Goal: Task Accomplishment & Management: Manage account settings

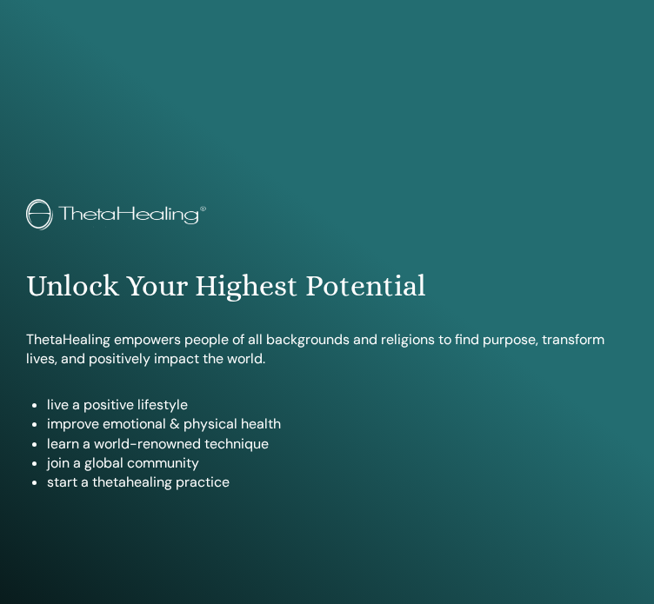
scroll to position [917, 0]
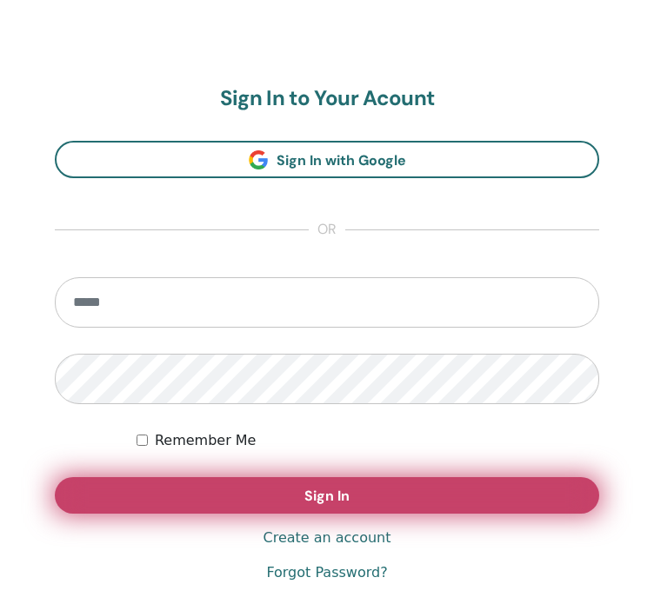
type input "**********"
click at [403, 500] on button "Sign In" at bounding box center [327, 495] width 544 height 37
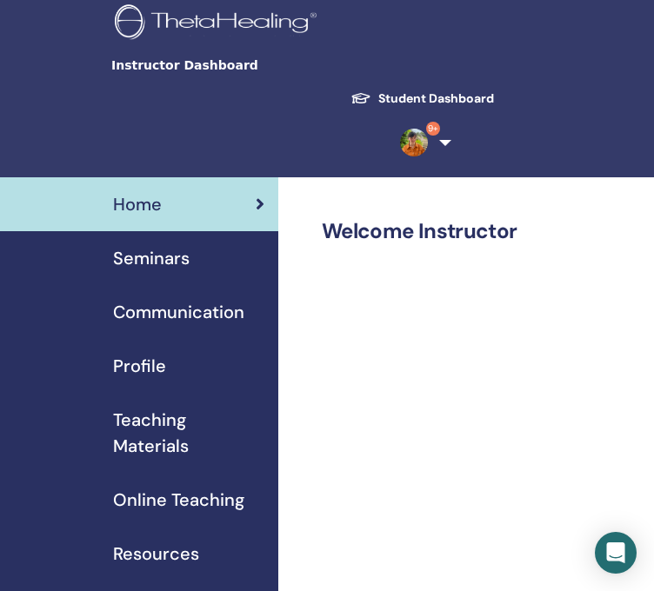
click at [232, 267] on div "Seminars" at bounding box center [139, 258] width 250 height 26
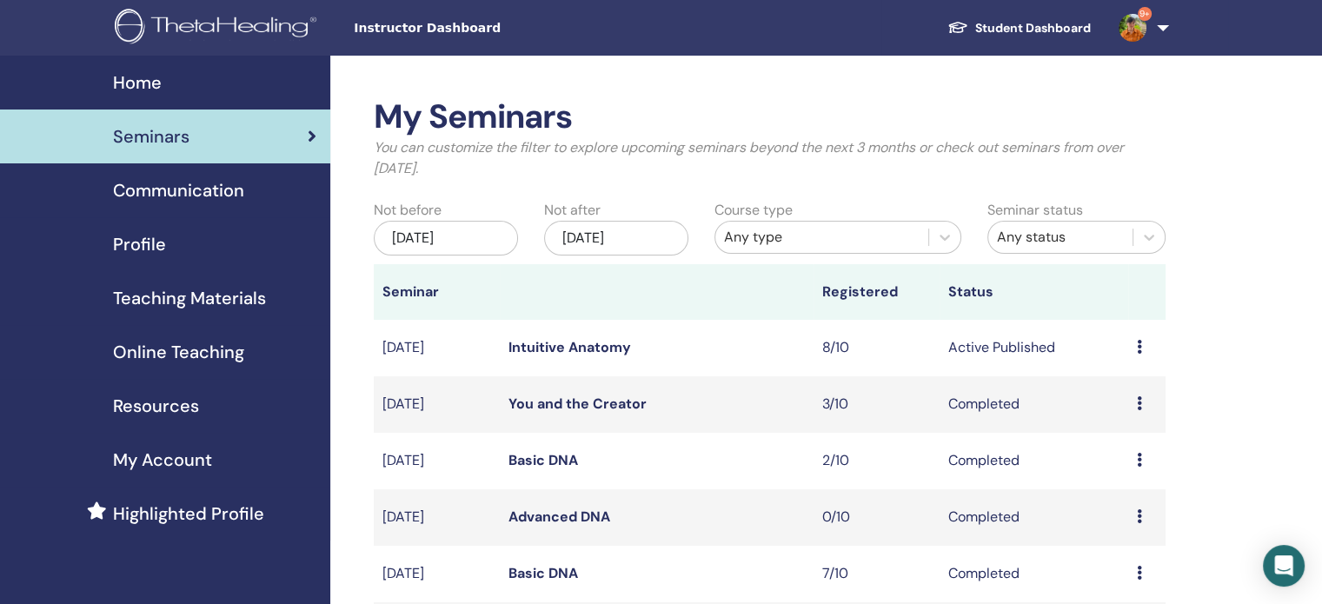
click at [606, 353] on link "Intuitive Anatomy" at bounding box center [569, 347] width 123 height 18
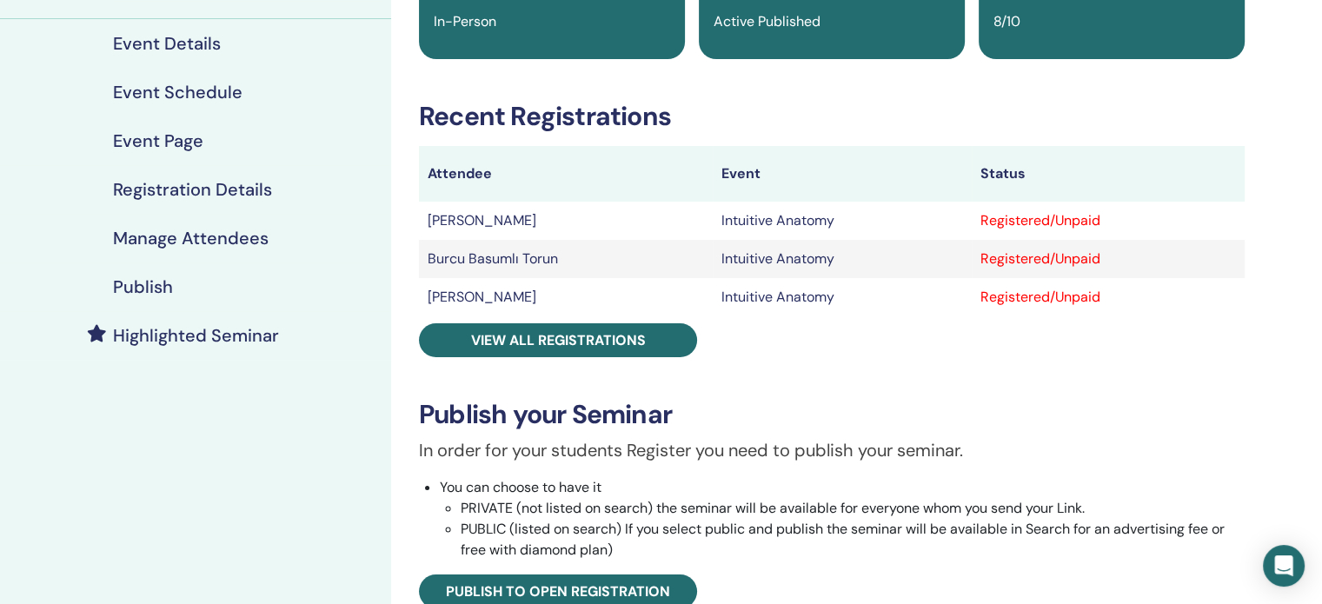
scroll to position [191, 0]
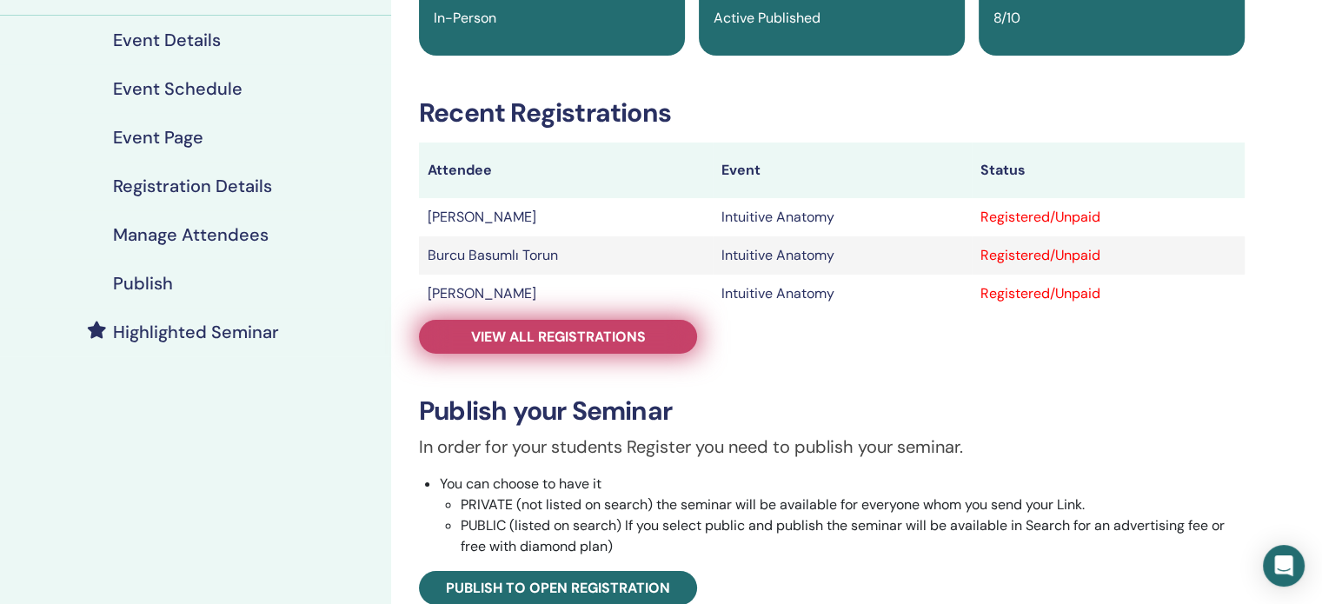
click at [583, 335] on span "View all registrations" at bounding box center [558, 337] width 175 height 18
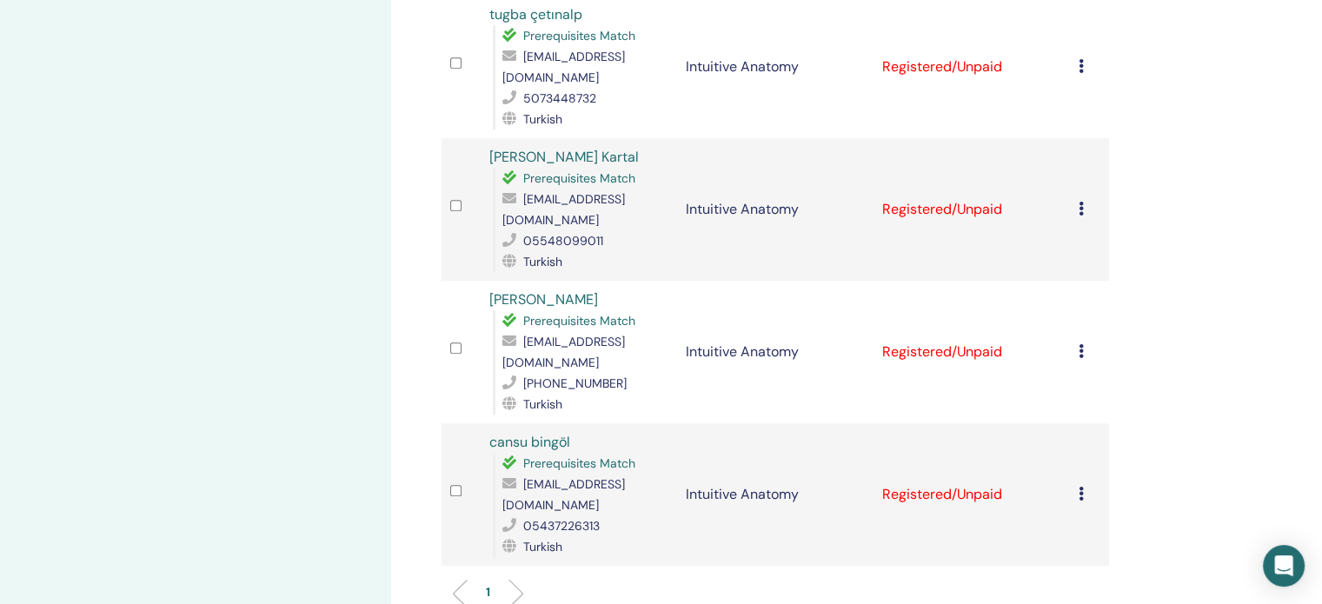
scroll to position [851, 0]
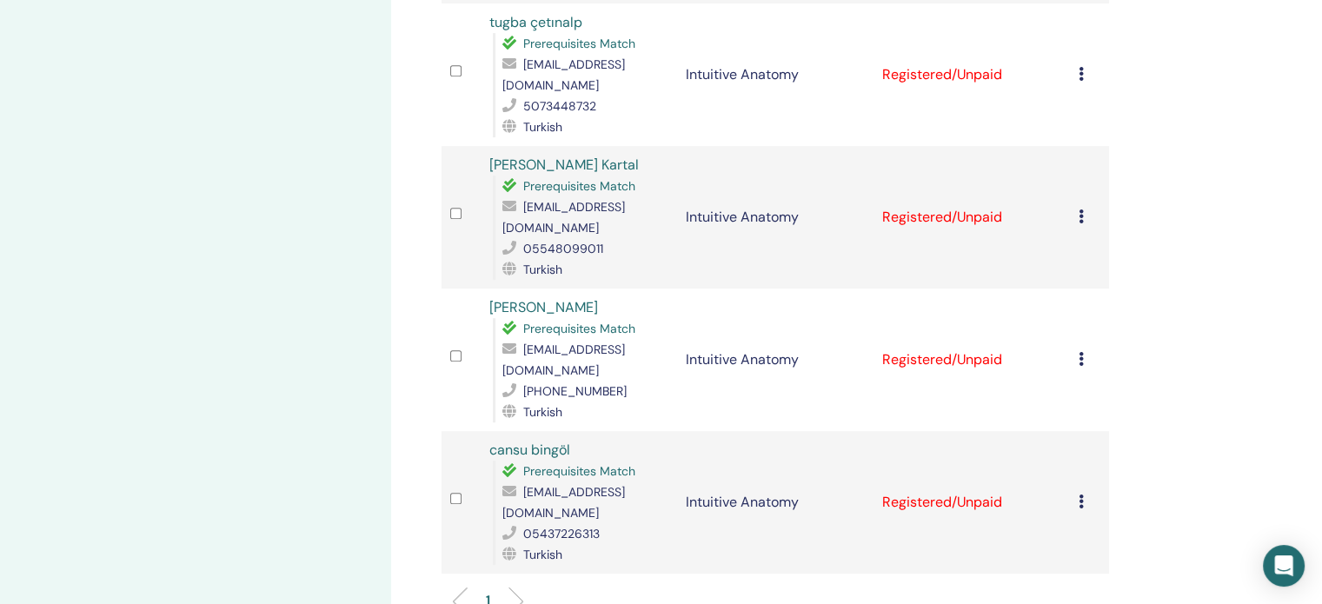
click at [551, 441] on link "cansu bingöl" at bounding box center [529, 450] width 81 height 18
